Goal: Use online tool/utility

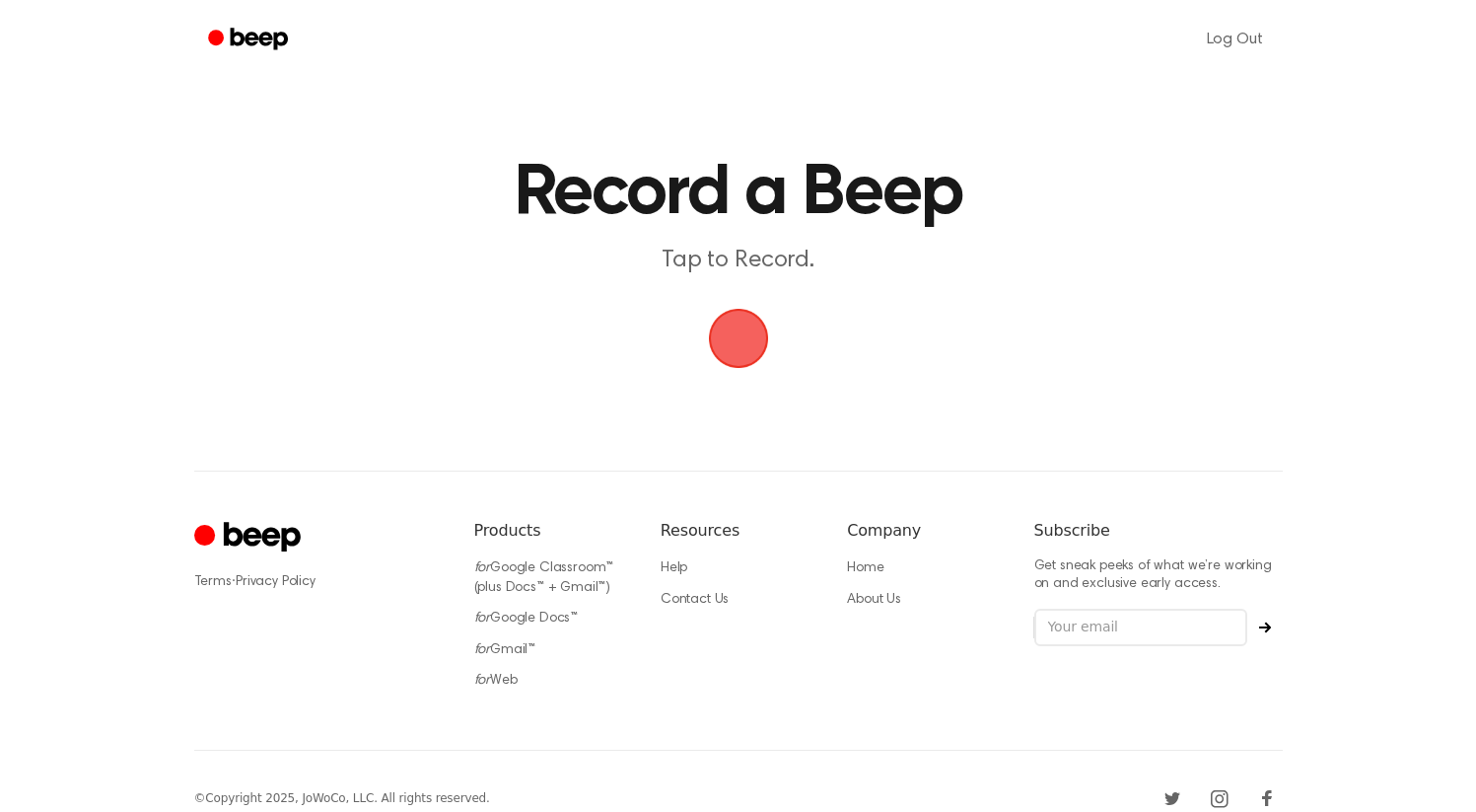
click at [728, 339] on span "button" at bounding box center [739, 338] width 71 height 71
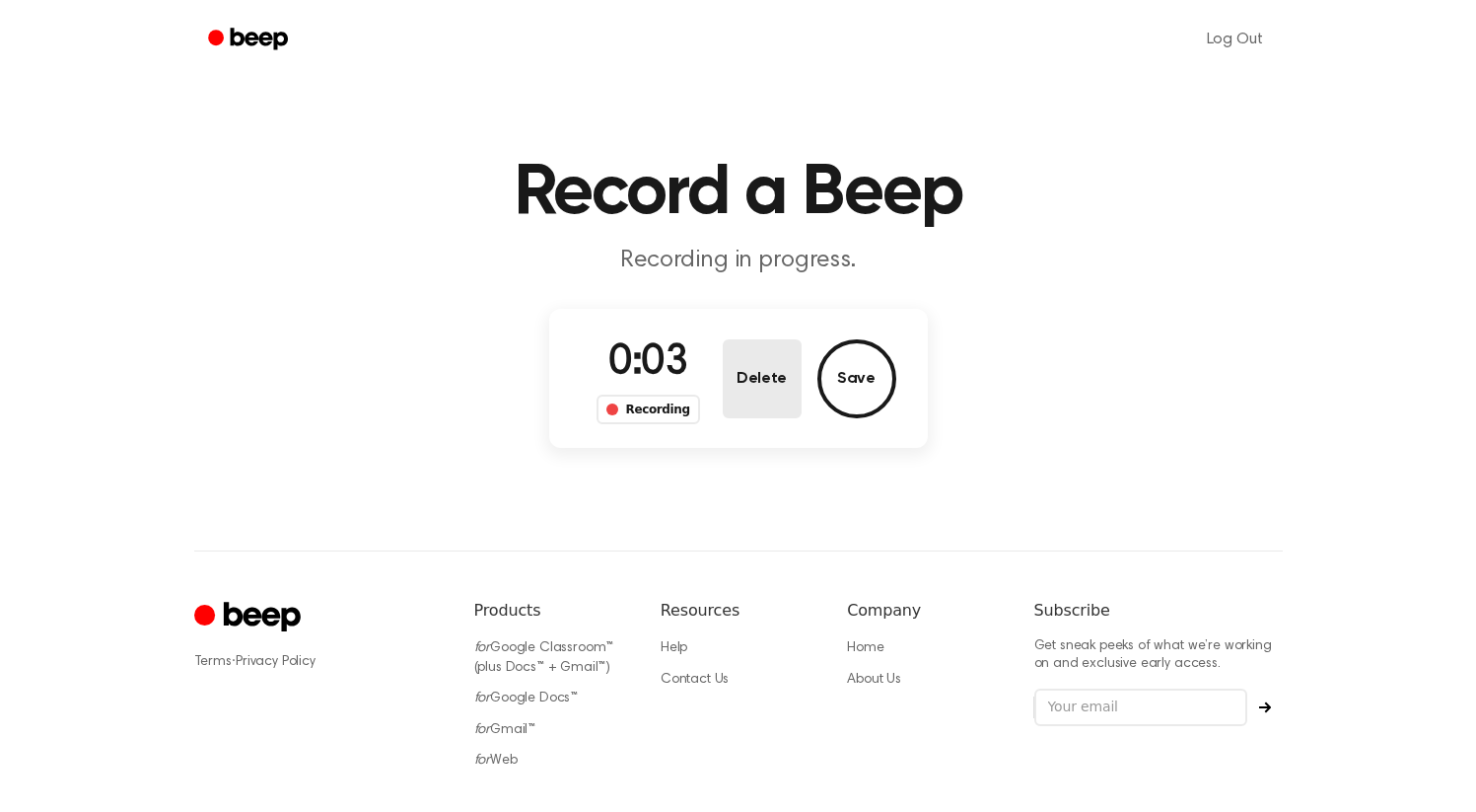
click at [794, 383] on button "Delete" at bounding box center [763, 379] width 79 height 79
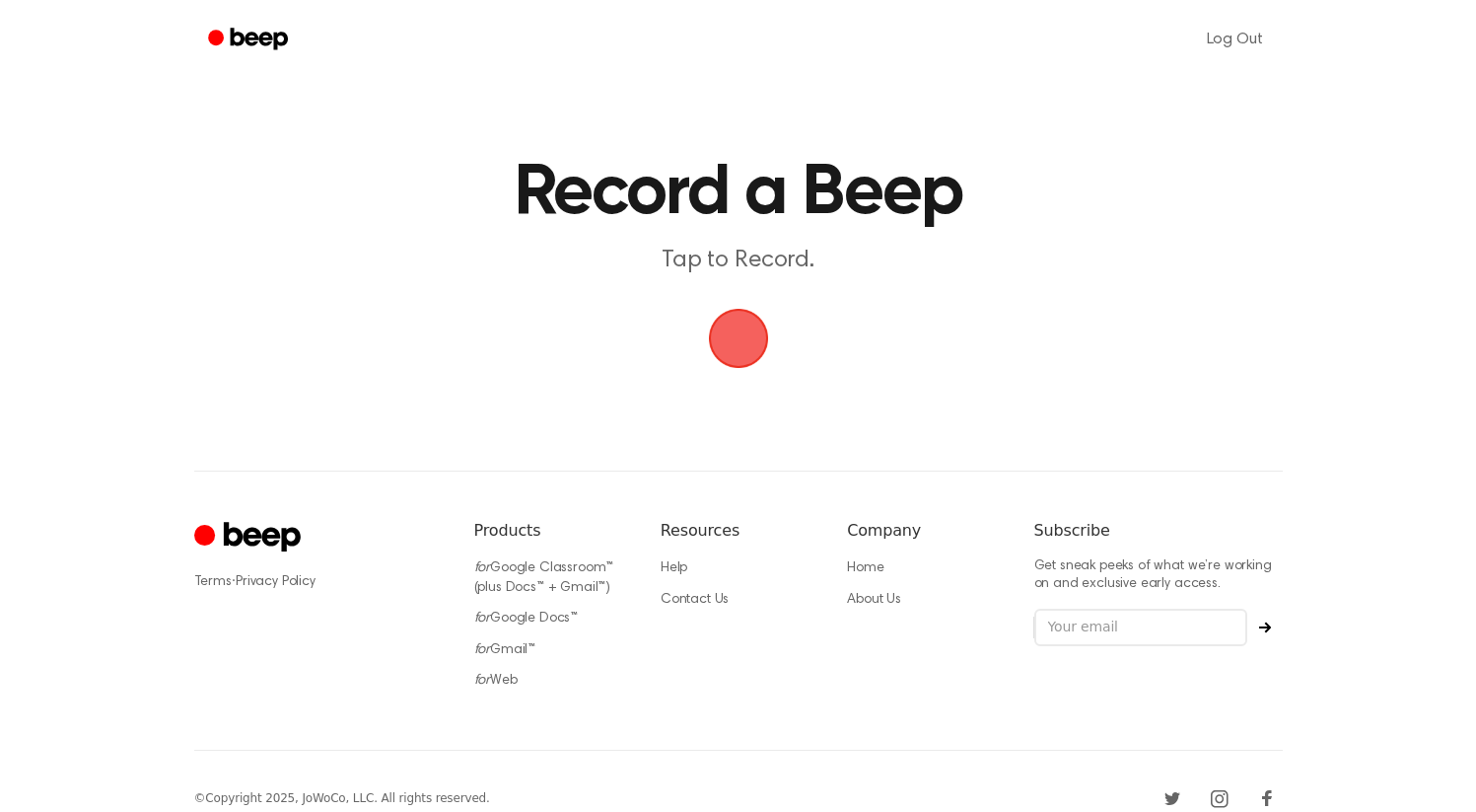
click at [743, 331] on span "button" at bounding box center [738, 338] width 67 height 67
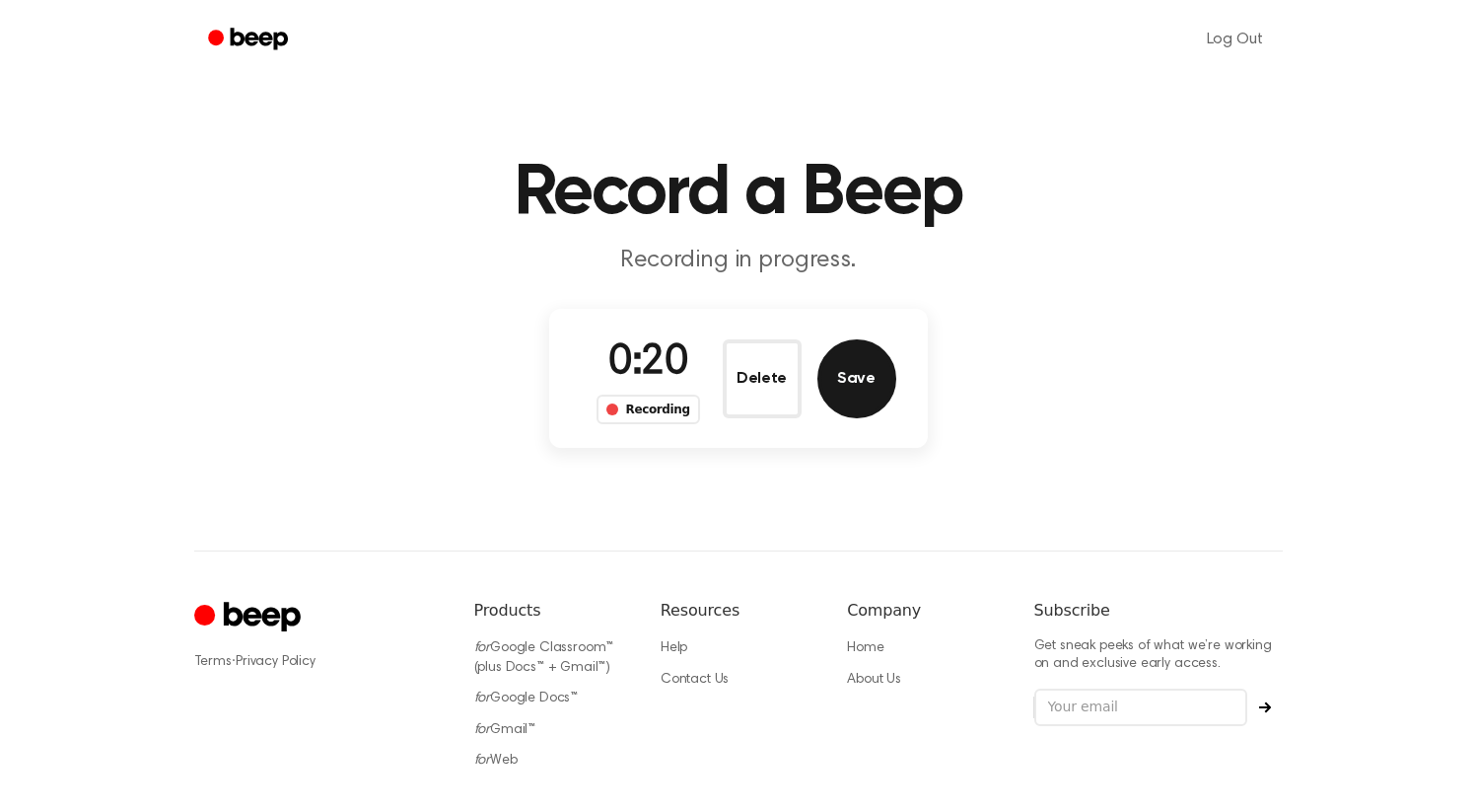
click at [829, 365] on button "Save" at bounding box center [857, 379] width 79 height 79
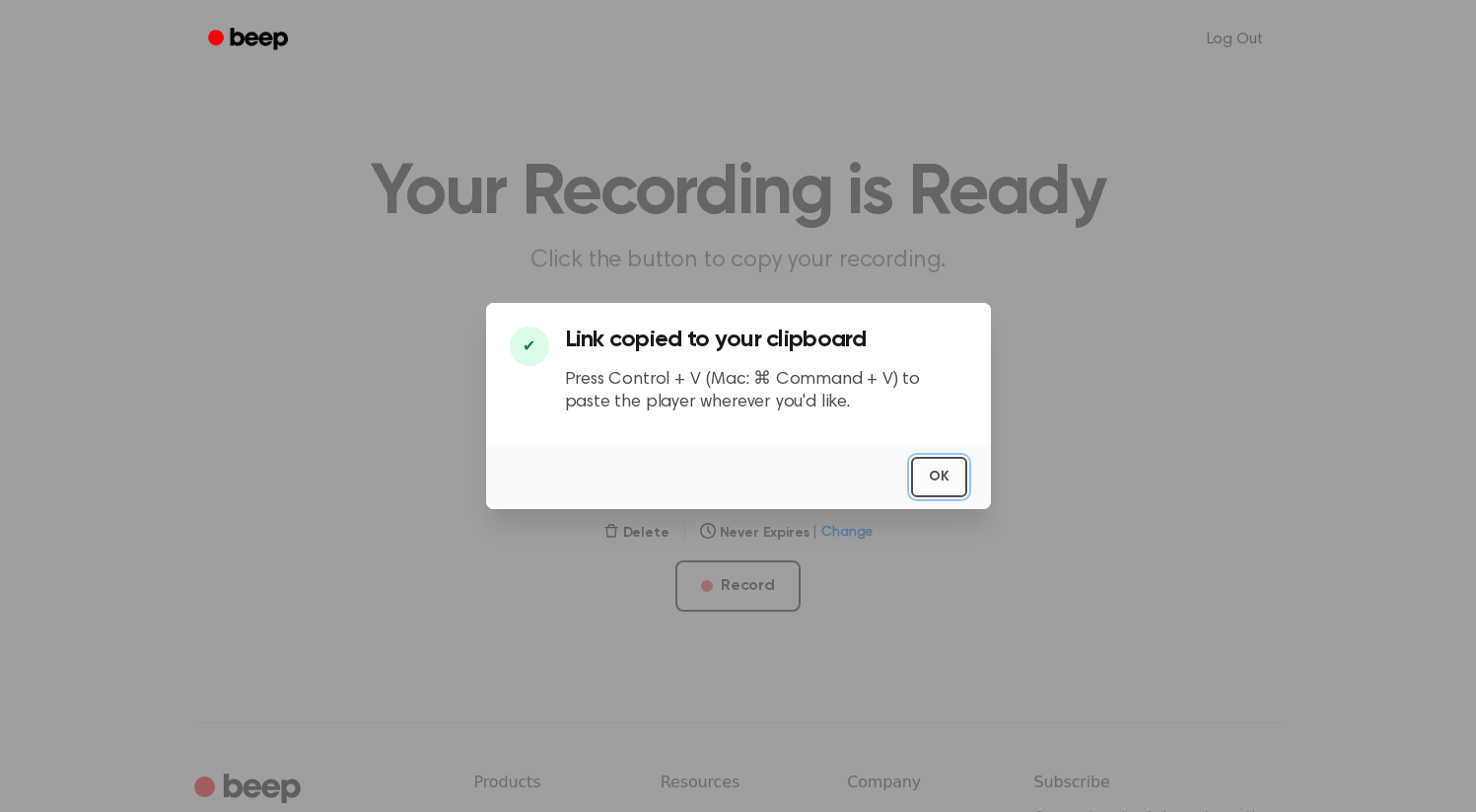
click at [946, 474] on button "OK" at bounding box center [939, 477] width 56 height 40
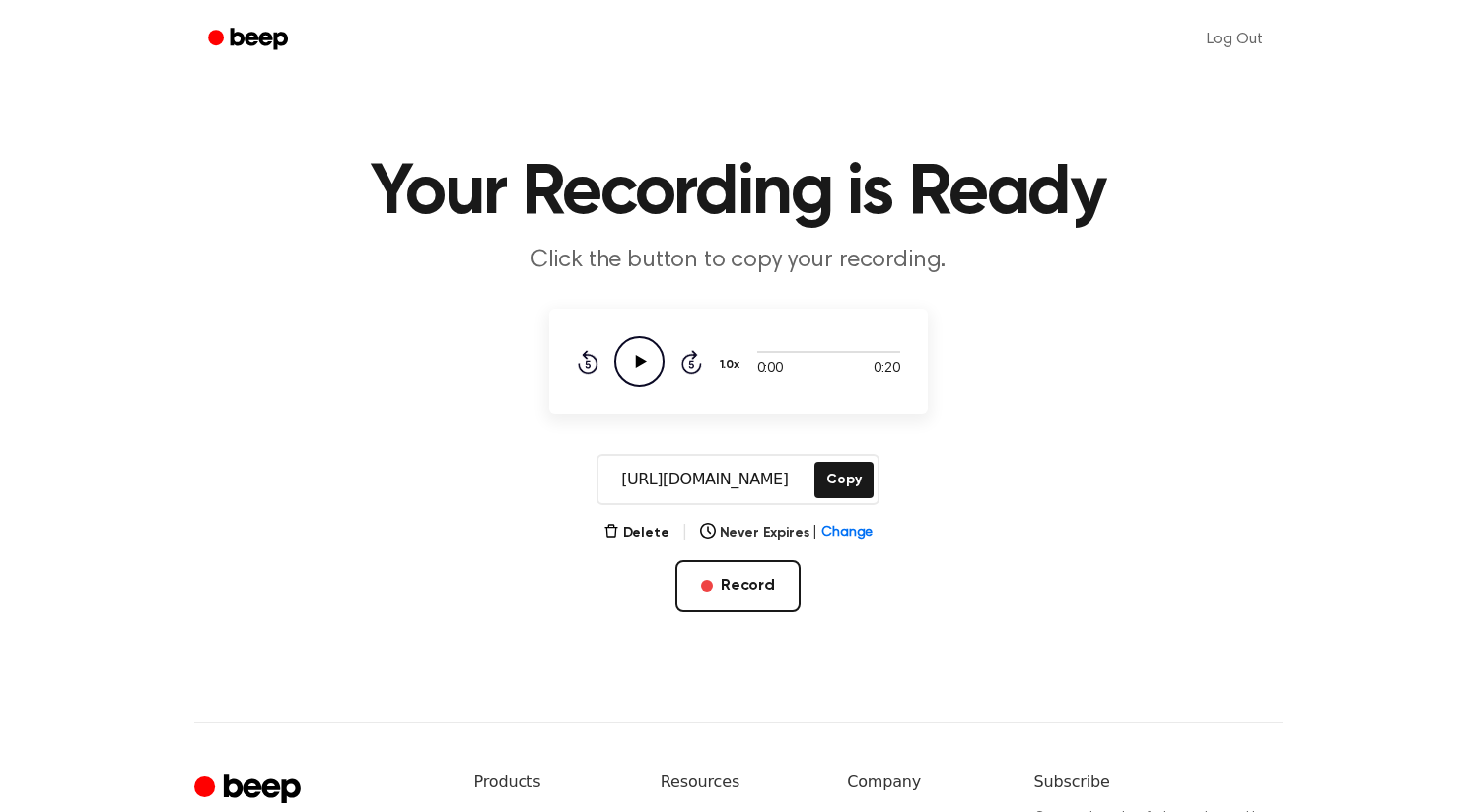
click at [651, 347] on icon "Play Audio" at bounding box center [639, 361] width 50 height 50
click at [650, 528] on button "Delete" at bounding box center [636, 533] width 66 height 21
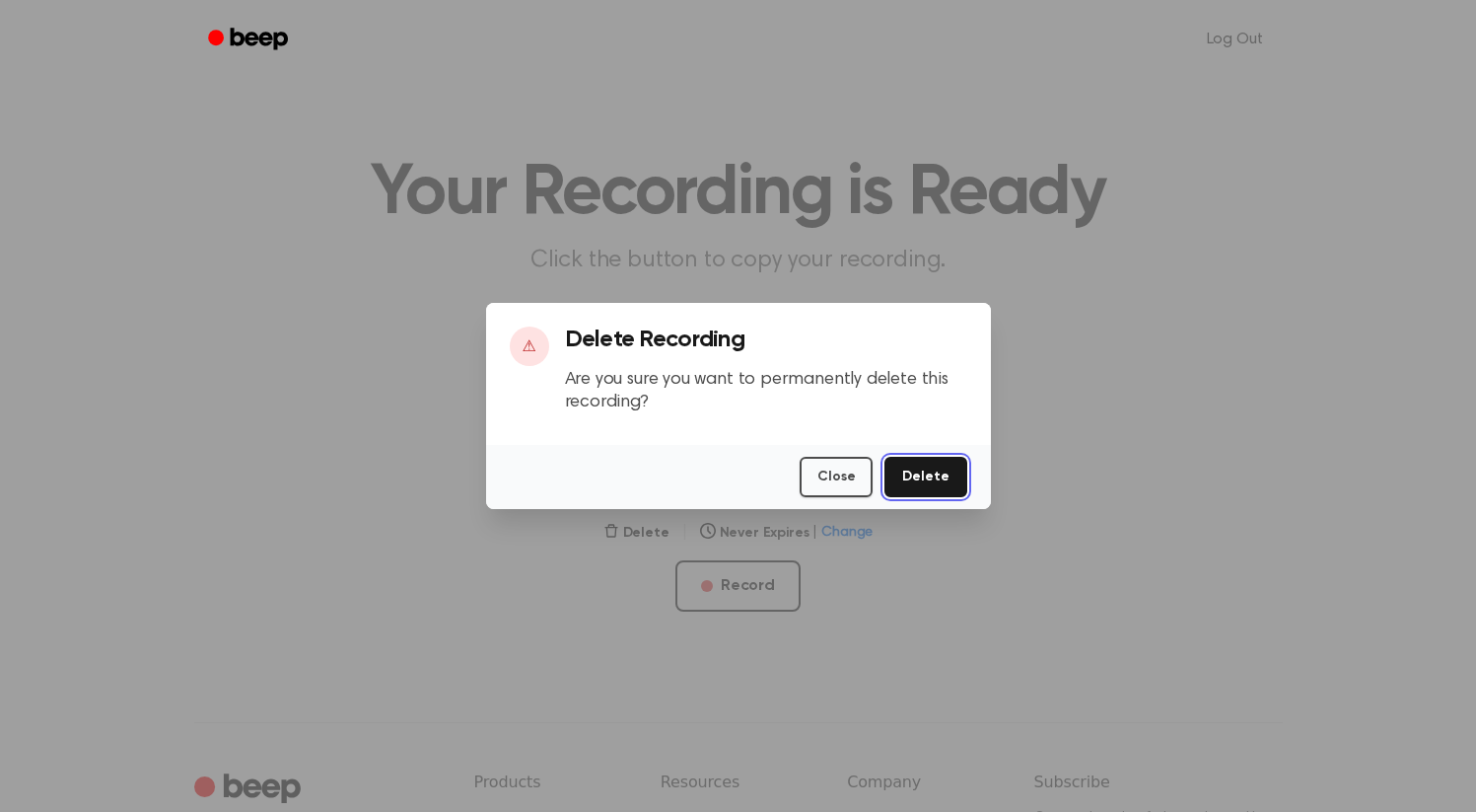
click at [936, 472] on button "Delete" at bounding box center [925, 477] width 82 height 40
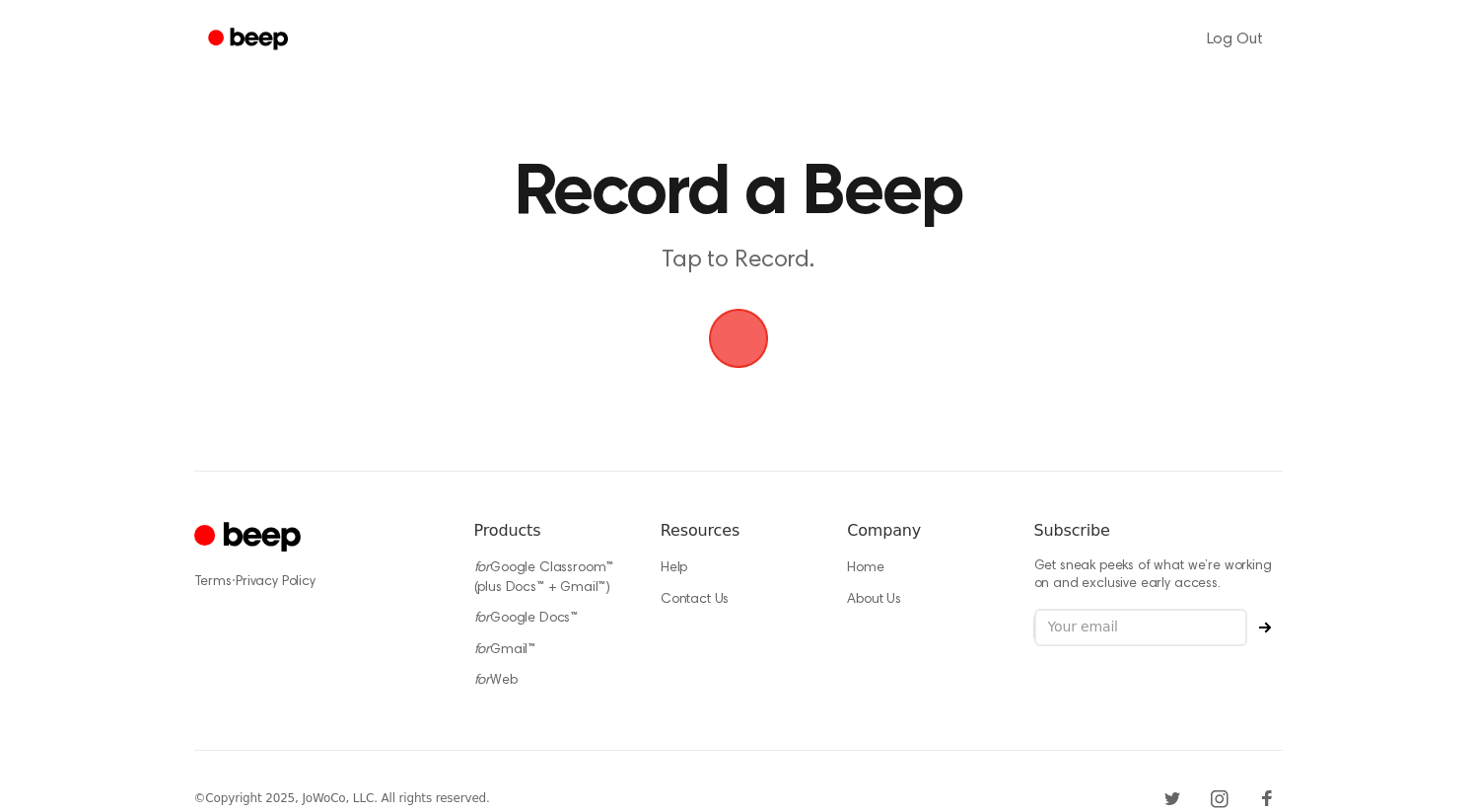
click at [754, 336] on span "button" at bounding box center [738, 338] width 85 height 85
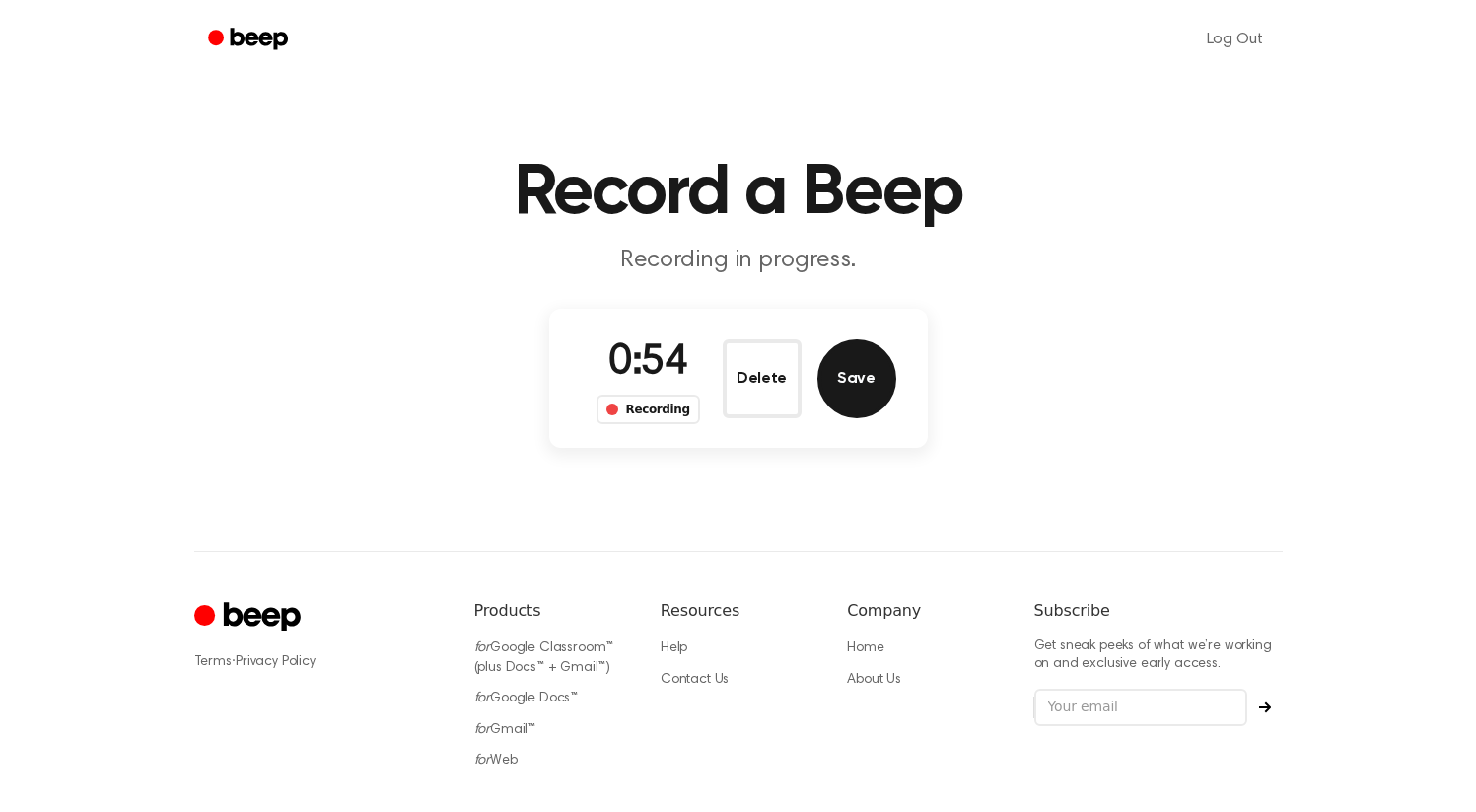
click at [848, 376] on button "Save" at bounding box center [857, 379] width 79 height 79
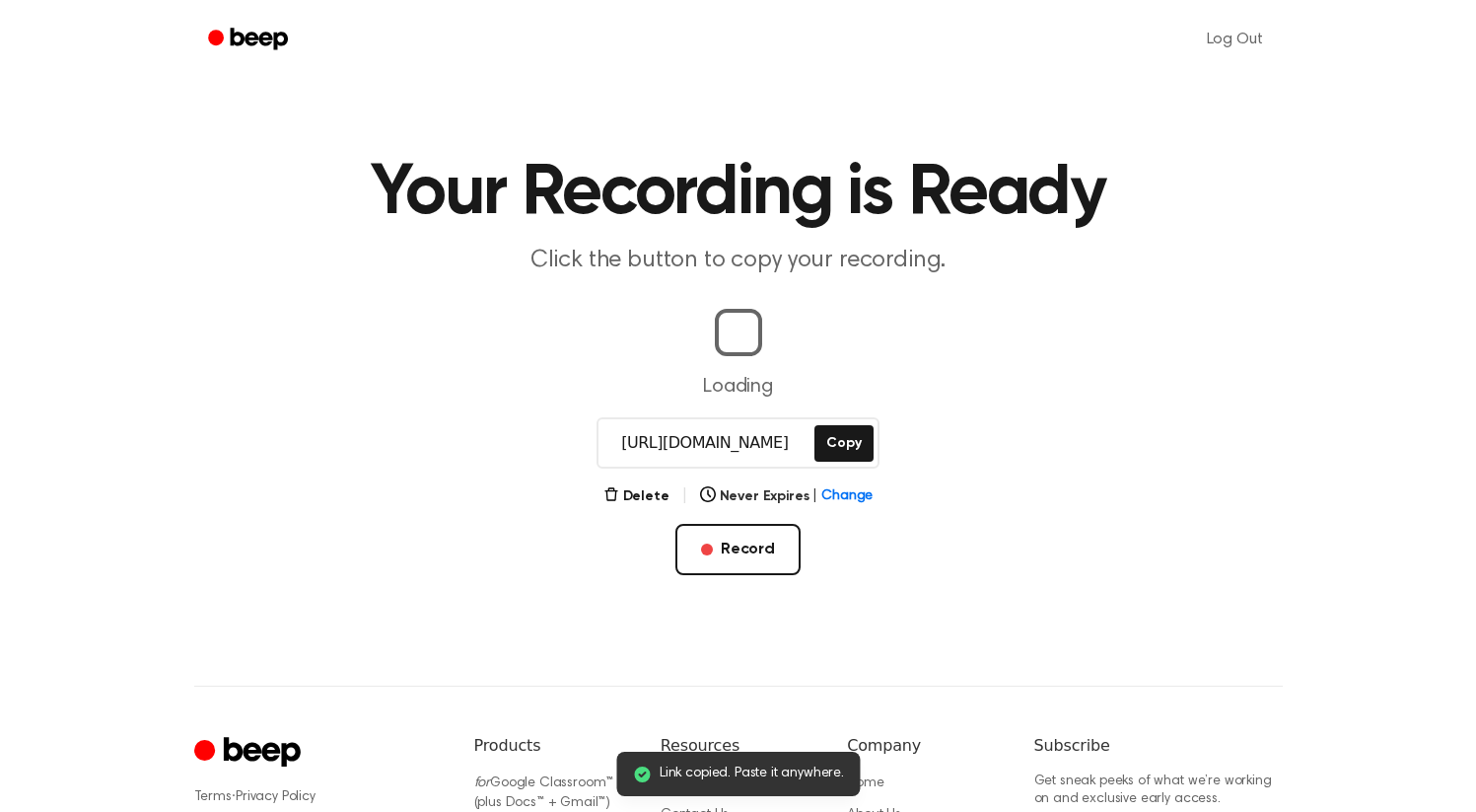
scroll to position [0, 2]
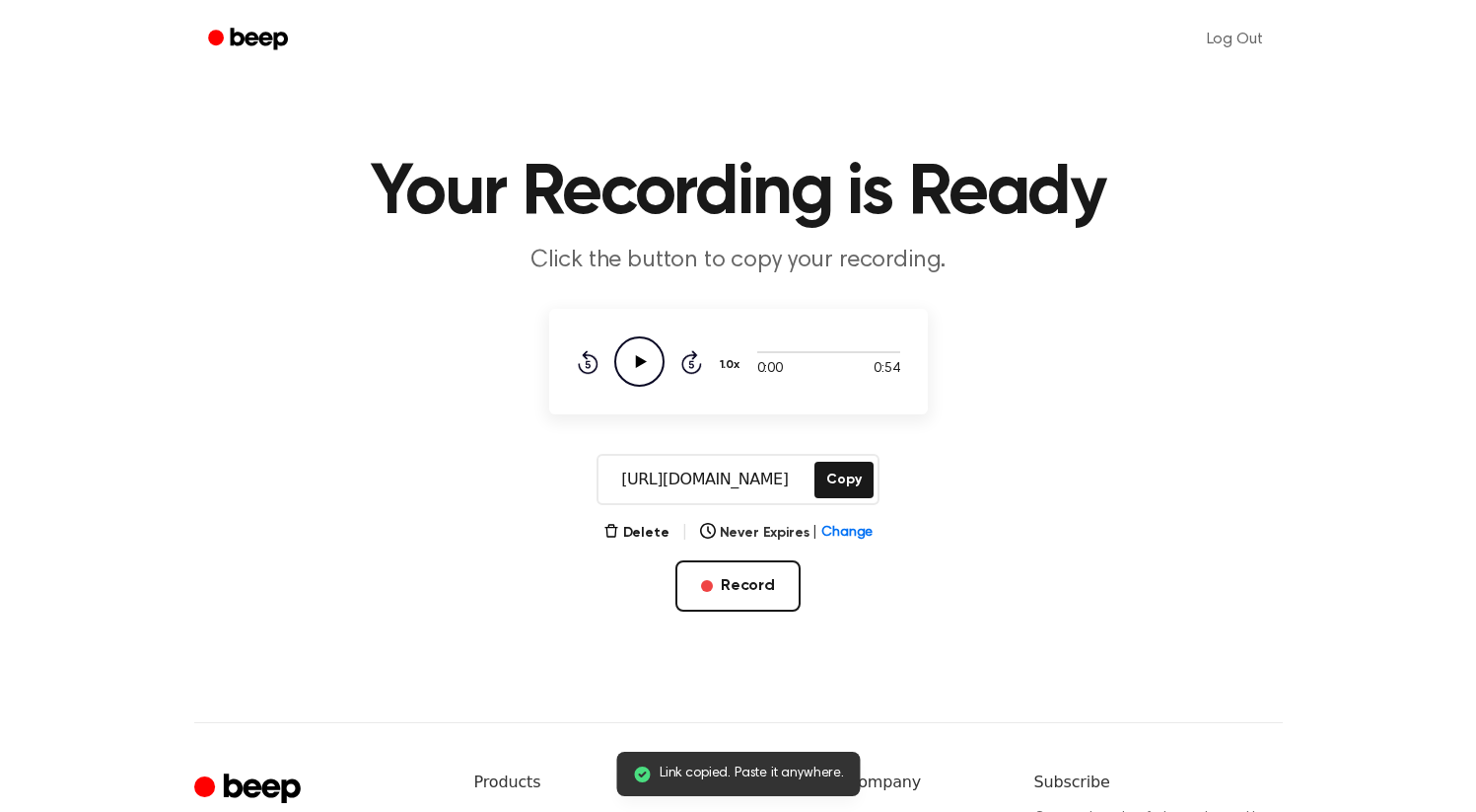
click at [641, 368] on icon "Play Audio" at bounding box center [639, 361] width 50 height 50
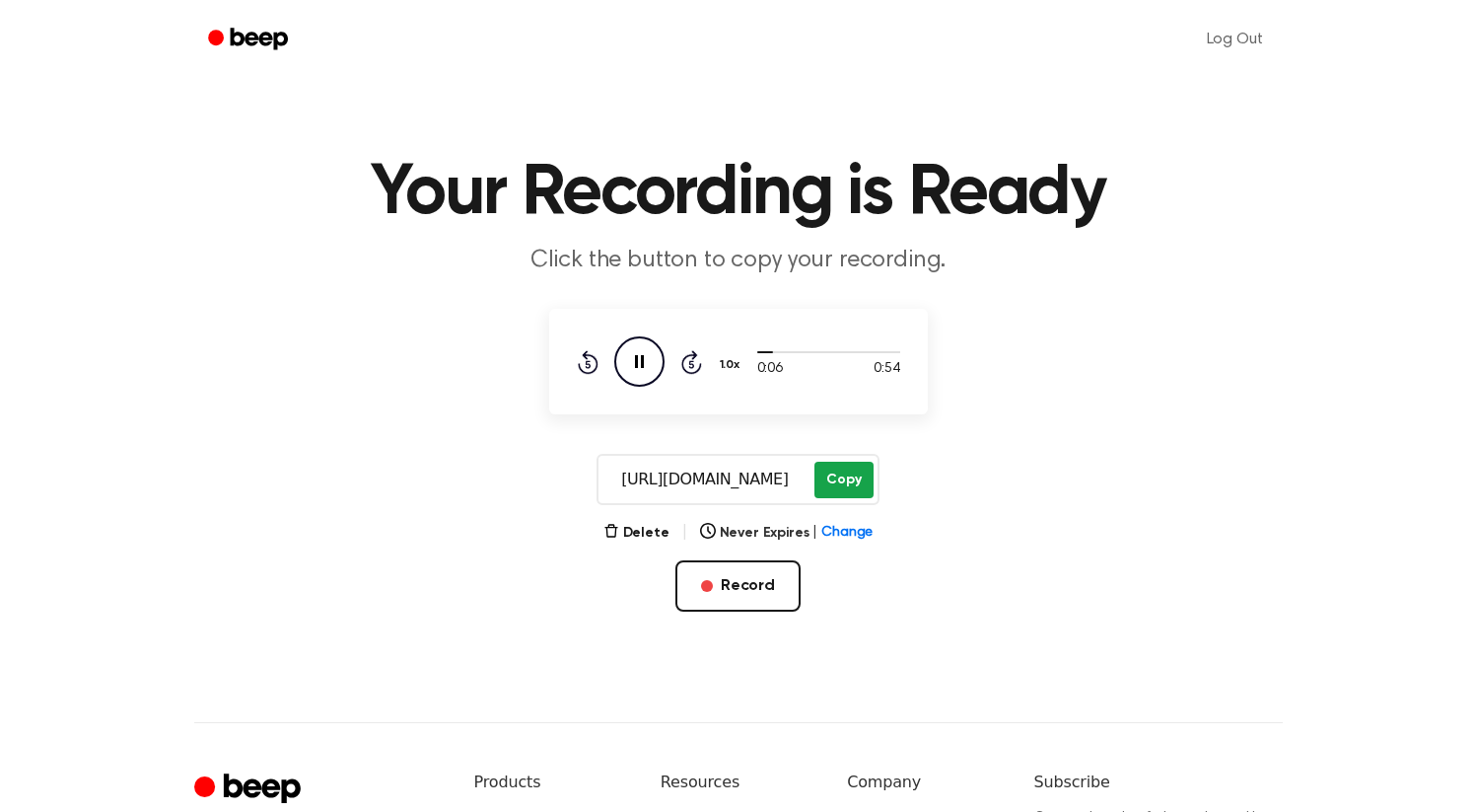
click at [850, 480] on button "Copy" at bounding box center [844, 480] width 58 height 37
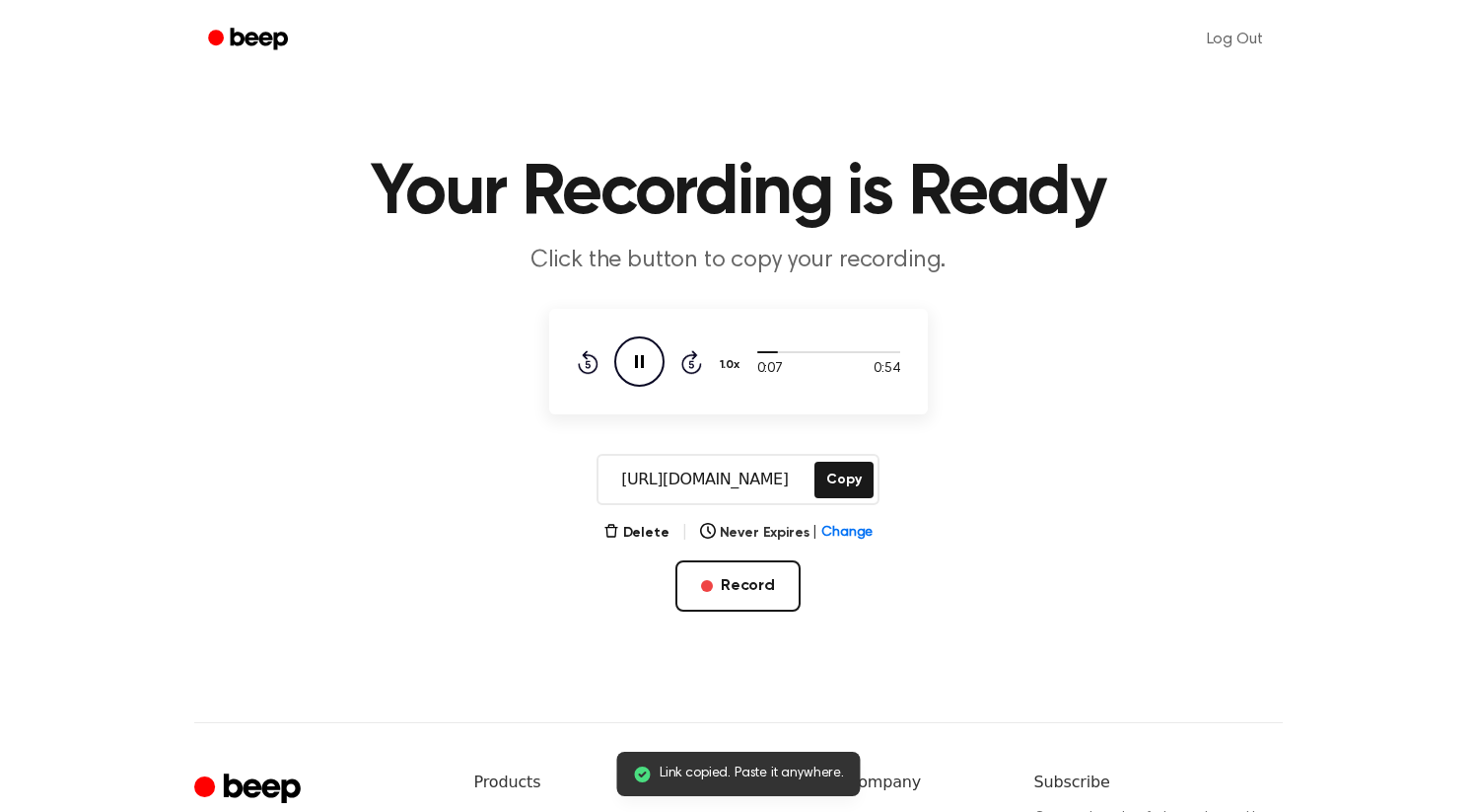
click at [655, 353] on icon "Pause Audio" at bounding box center [639, 361] width 50 height 50
